Goal: Task Accomplishment & Management: Use online tool/utility

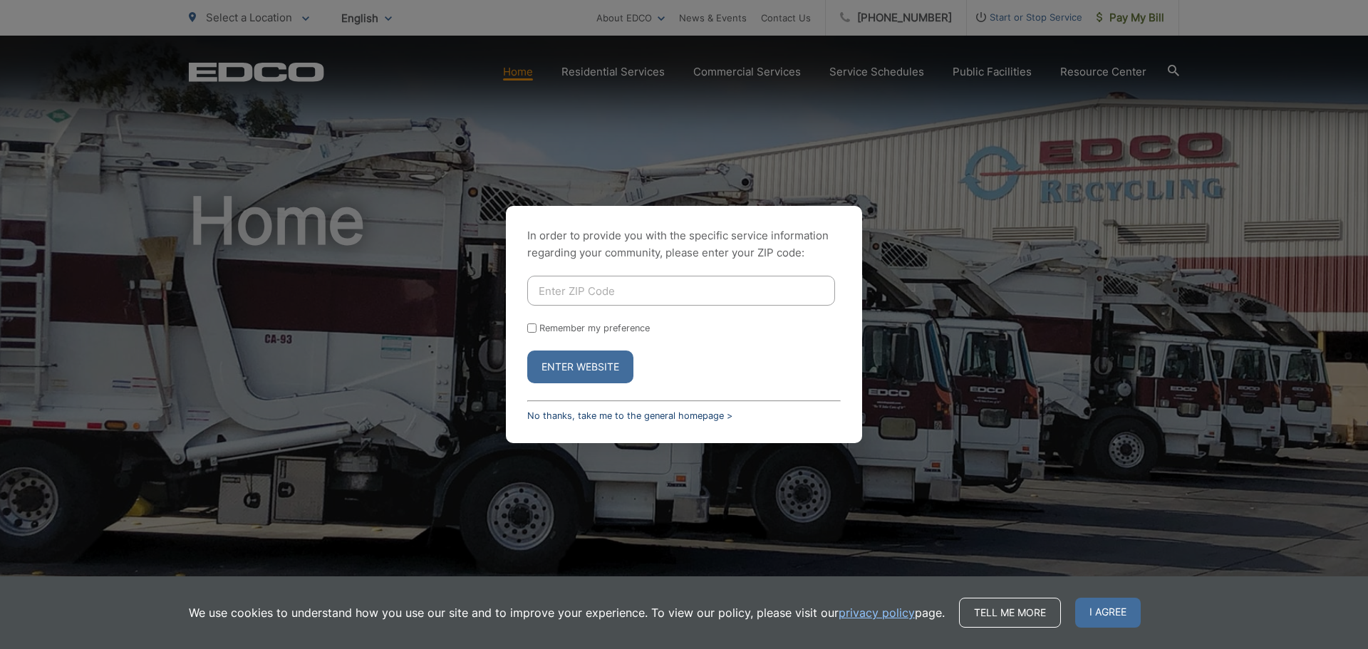
click at [561, 412] on link "No thanks, take me to the general homepage >" at bounding box center [629, 415] width 205 height 11
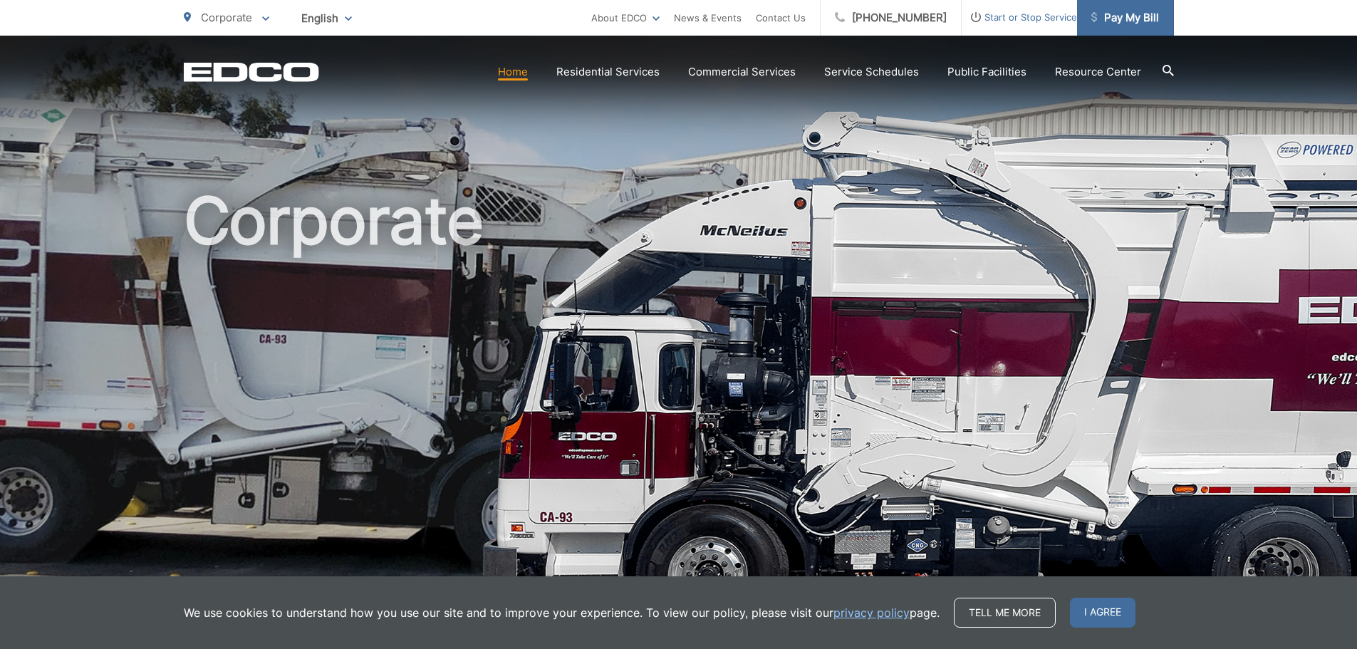
click at [1134, 15] on span "Pay My Bill" at bounding box center [1125, 17] width 68 height 17
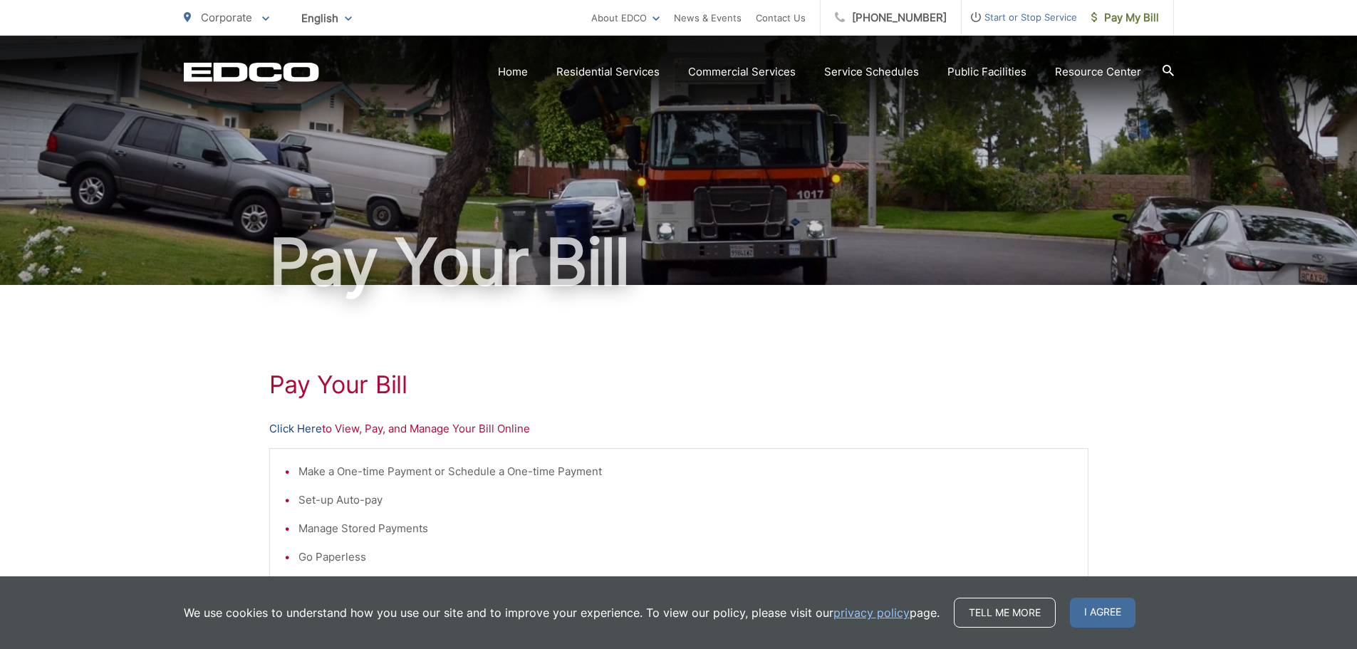
click at [290, 427] on link "Click Here" at bounding box center [295, 428] width 53 height 17
